Goal: Find specific page/section: Find specific page/section

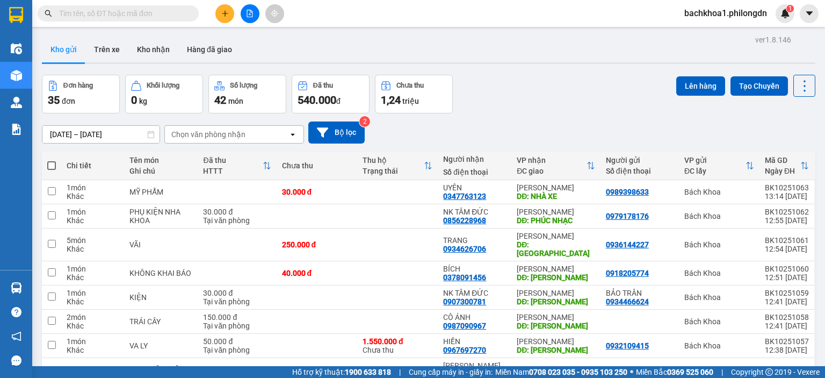
click at [138, 11] on input "text" at bounding box center [122, 14] width 127 height 12
paste input "0378091456"
type input "0378091456"
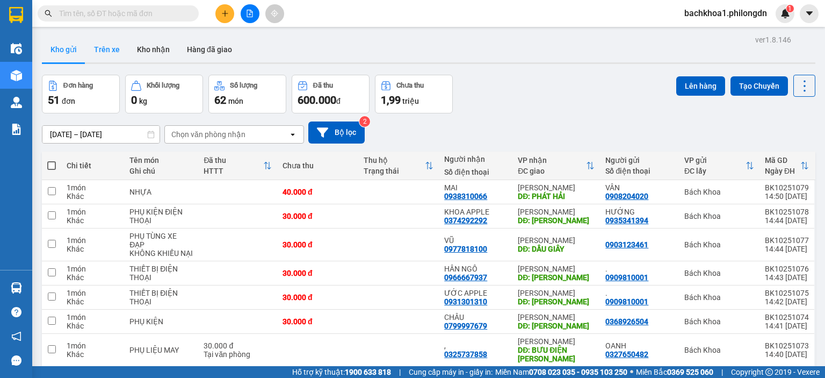
click at [107, 55] on button "Trên xe" at bounding box center [106, 50] width 43 height 26
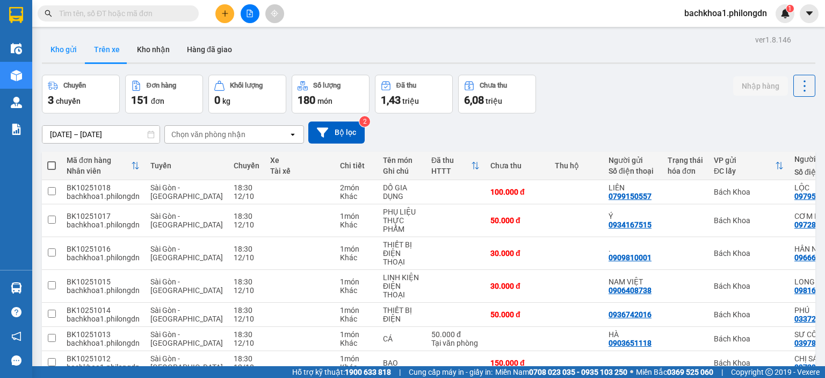
click at [72, 38] on button "Kho gửi" at bounding box center [64, 50] width 44 height 26
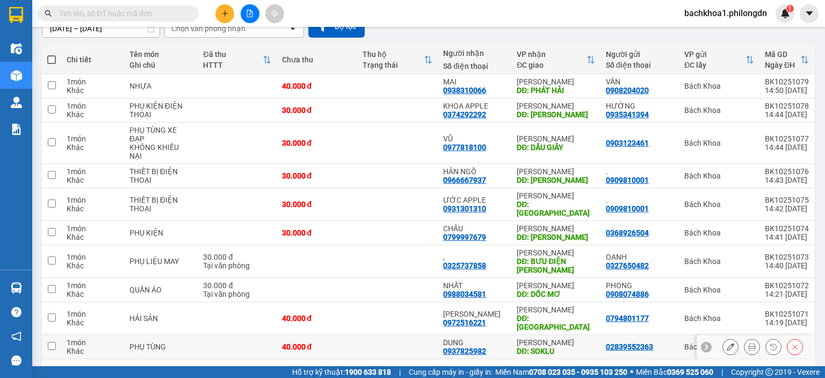
scroll to position [106, 0]
click at [615, 368] on button "2" at bounding box center [623, 376] width 16 height 16
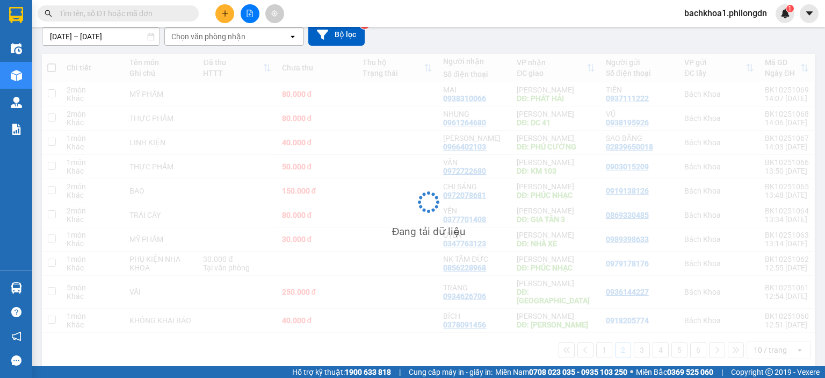
scroll to position [98, 0]
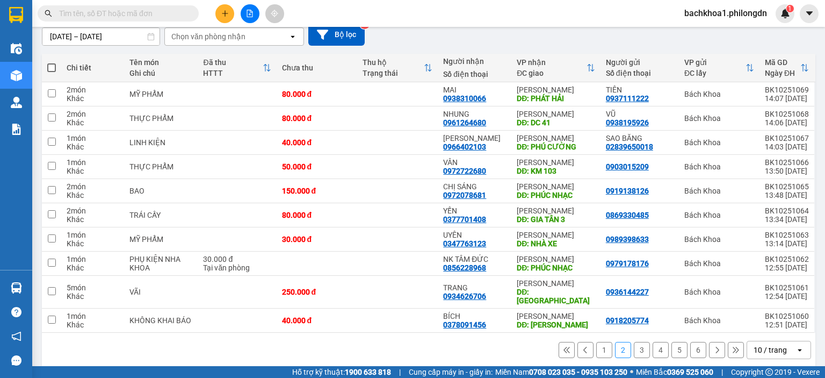
click at [330, 359] on div "ver 1.8.146 Kho gửi Trên xe Kho nhận Hàng đã giao Đơn hàng 51 đơn Khối lượng 0 …" at bounding box center [429, 152] width 782 height 437
click at [343, 347] on div "1 2 3 4 5 6 10 / trang open" at bounding box center [428, 350] width 765 height 18
